Goal: Task Accomplishment & Management: Manage account settings

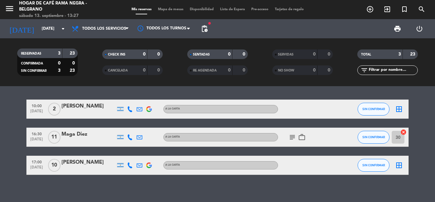
click at [293, 134] on icon "subject" at bounding box center [293, 137] width 8 height 8
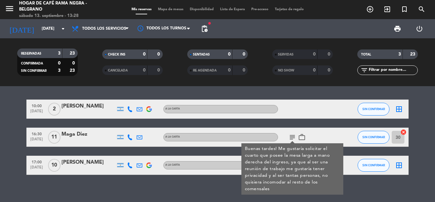
click at [28, 21] on div "[DATE] [DATE] arrow_drop_down" at bounding box center [37, 28] width 64 height 19
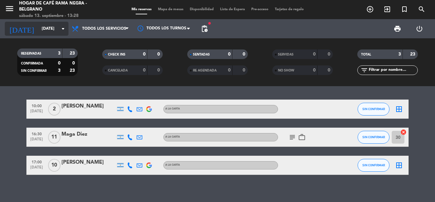
click at [39, 25] on input "[DATE]" at bounding box center [66, 28] width 54 height 11
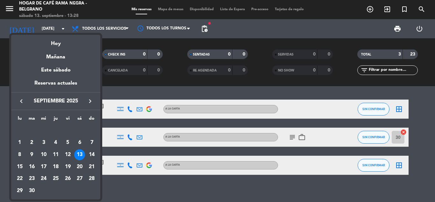
click at [0, 123] on div at bounding box center [217, 101] width 435 height 202
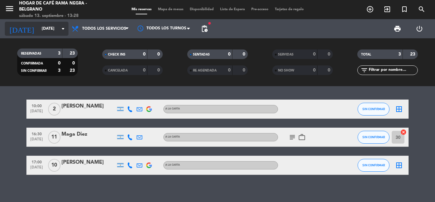
click at [55, 25] on input "[DATE]" at bounding box center [66, 28] width 54 height 11
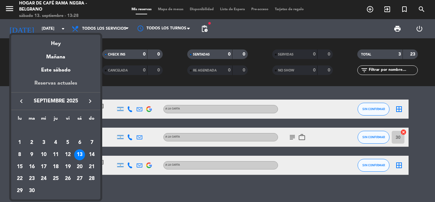
click at [56, 81] on div "Reservas actuales" at bounding box center [55, 85] width 89 height 13
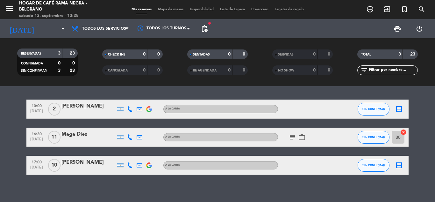
click at [56, 81] on div "RESERVADAS 3 23 CONFIRMADA 0 0 SIN CONFIRMAR 3 23 CHECK INS 0 0 CANCELADA 0 0 S…" at bounding box center [217, 62] width 435 height 48
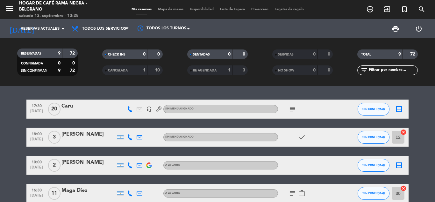
click at [294, 111] on icon "subject" at bounding box center [293, 109] width 8 height 8
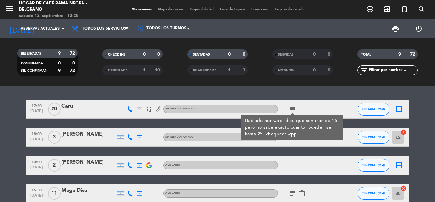
click at [294, 111] on icon "subject" at bounding box center [293, 109] width 8 height 8
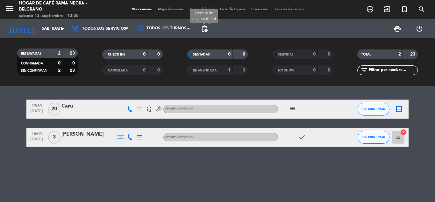
click at [205, 26] on span "pending_actions" at bounding box center [205, 29] width 8 height 8
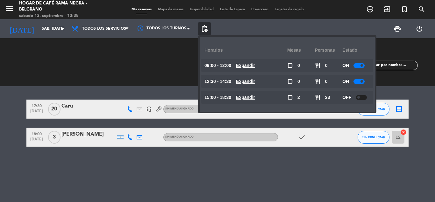
click at [235, 12] on div "Mis reservas Mapa de mesas Disponibilidad Lista de Espera Pre-acceso Tarjetas d…" at bounding box center [217, 10] width 179 height 6
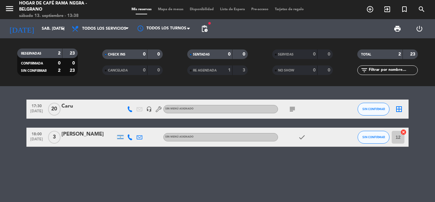
click at [234, 11] on span "Lista de Espera" at bounding box center [232, 10] width 31 height 4
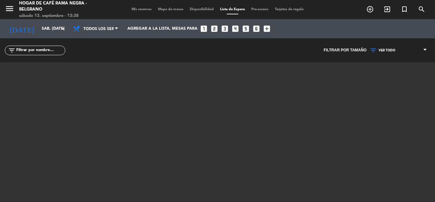
click at [139, 8] on span "Mis reservas" at bounding box center [141, 10] width 26 height 4
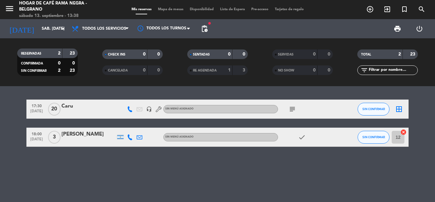
click at [1, 122] on bookings-row "17:30 [DATE] Caru headset_mic Sin menú asignado subject SIN CONFIRMAR border_al…" at bounding box center [217, 122] width 435 height 47
